Goal: Information Seeking & Learning: Learn about a topic

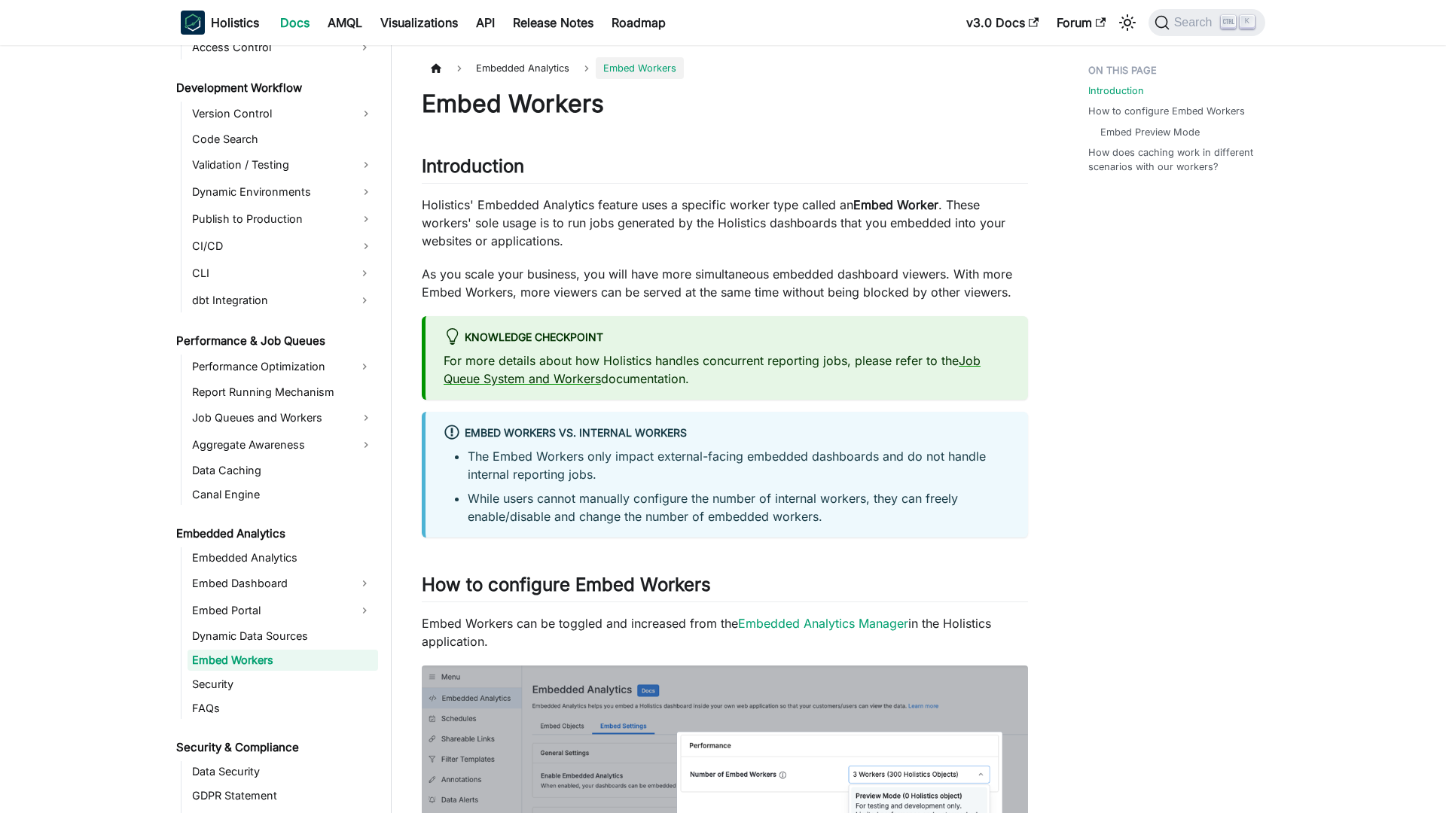
scroll to position [1129, 0]
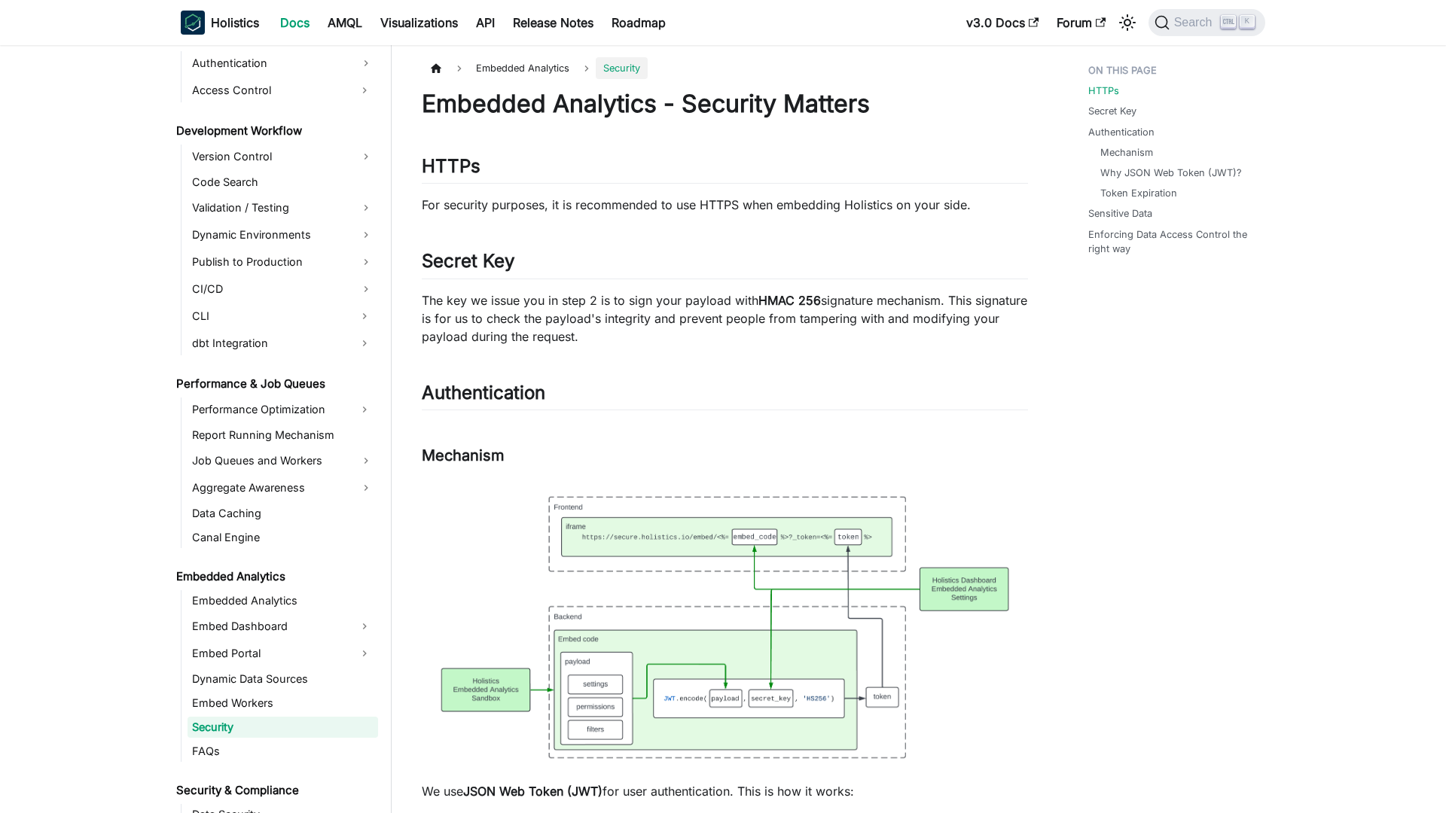
scroll to position [1154, 0]
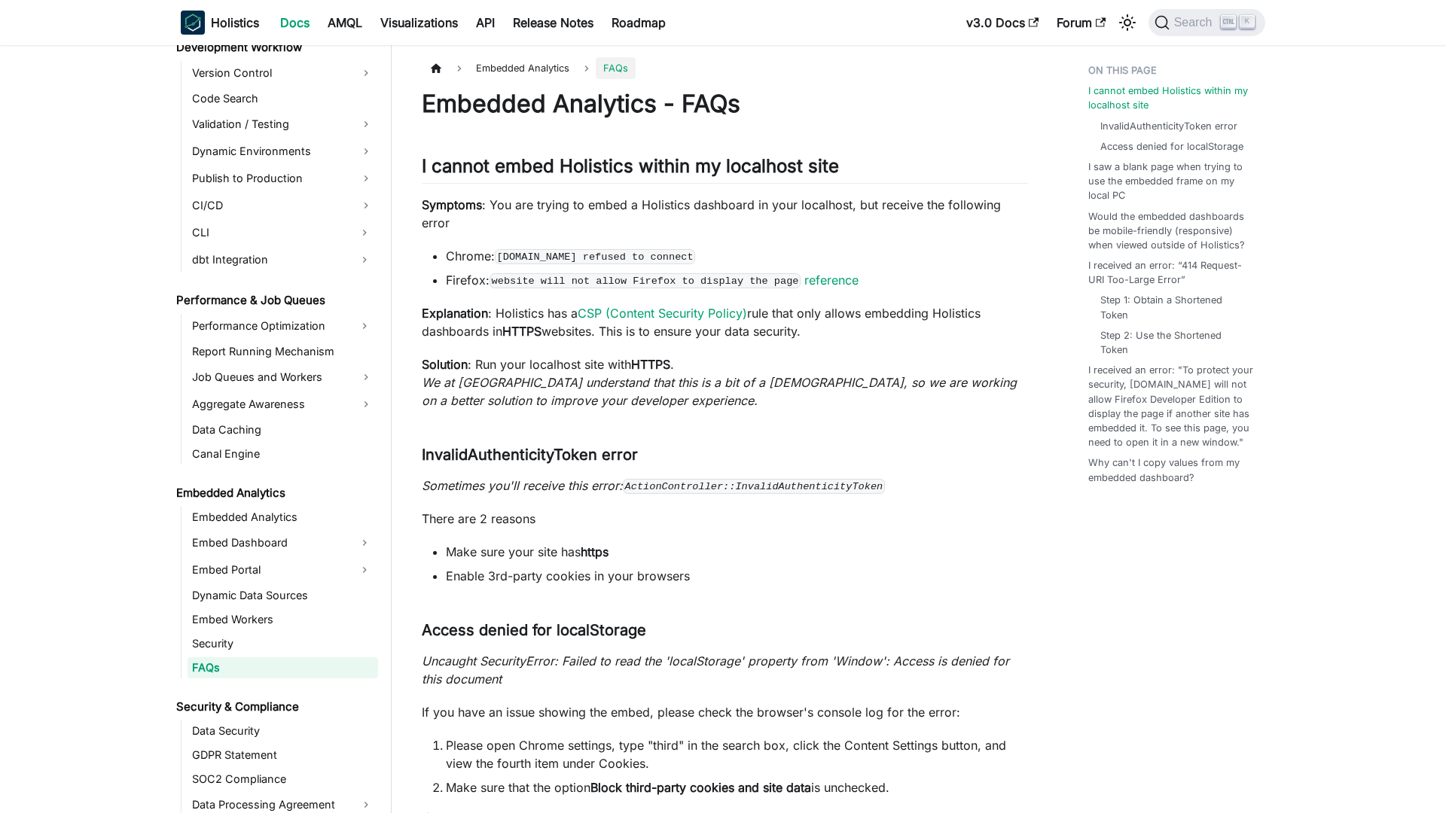
scroll to position [1178, 0]
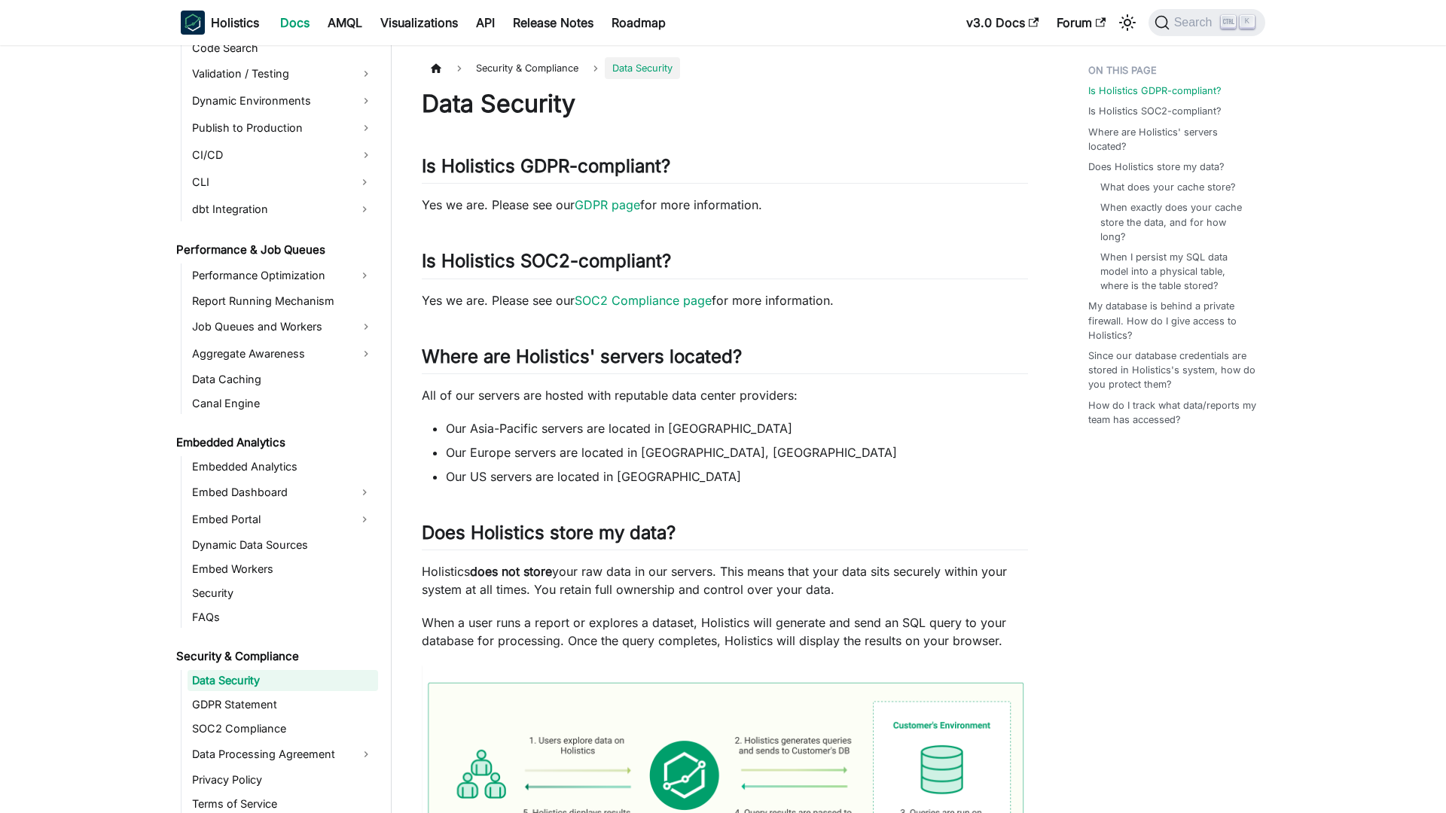
scroll to position [1241, 0]
